Goal: Navigation & Orientation: Go to known website

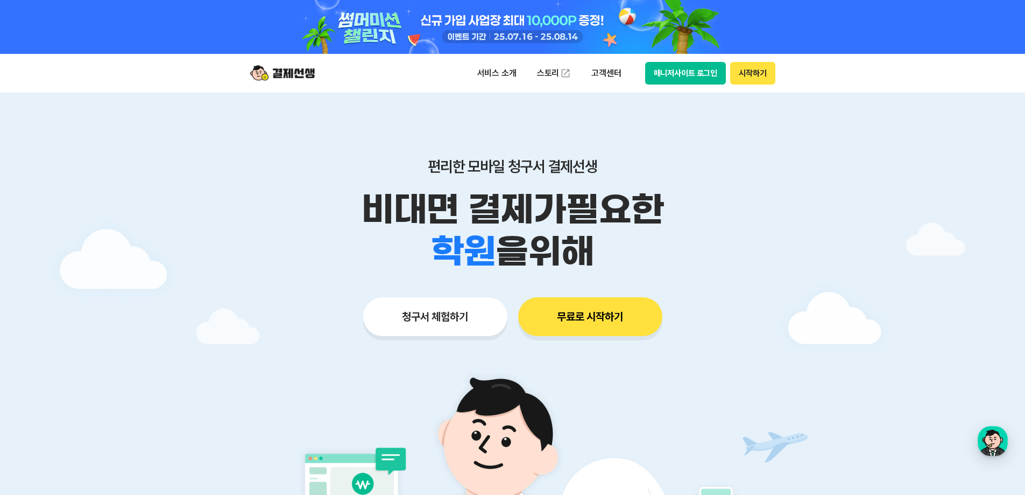
click at [674, 88] on div "서비스 소개 스토리 고객센터 매니저사이트 로그인 시작하기" at bounding box center [512, 73] width 551 height 39
click at [685, 78] on button "매니저사이트 로그인" at bounding box center [685, 73] width 81 height 23
click at [748, 82] on button "시작하기" at bounding box center [752, 73] width 45 height 23
click at [670, 73] on button "매니저사이트 로그인" at bounding box center [685, 73] width 81 height 23
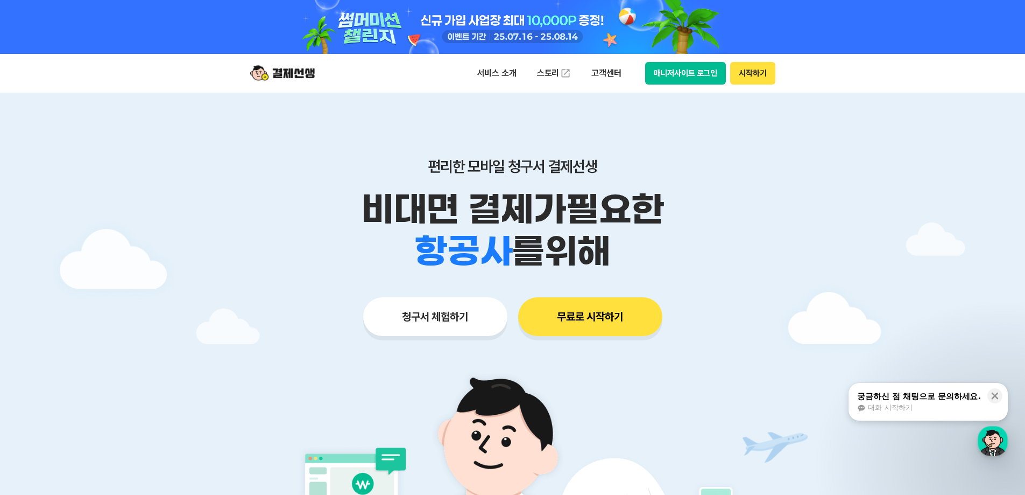
click at [686, 69] on button "매니저사이트 로그인" at bounding box center [685, 73] width 81 height 23
